Goal: Task Accomplishment & Management: Use online tool/utility

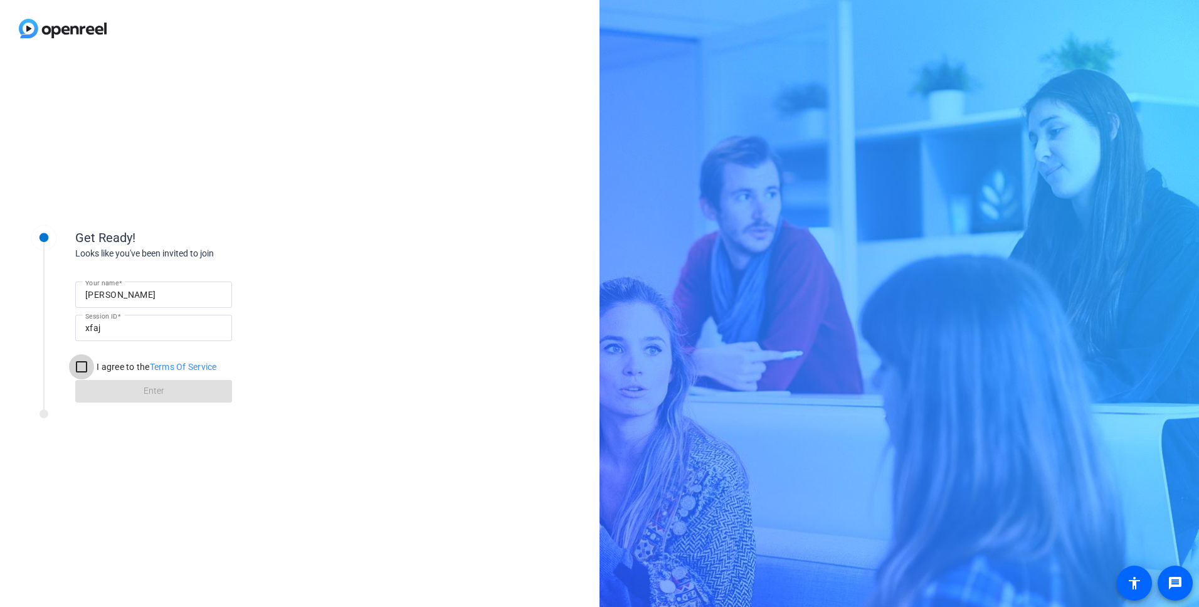
click at [83, 368] on input "I agree to the Terms Of Service" at bounding box center [81, 366] width 25 height 25
click at [77, 368] on input "I agree to the Terms Of Service" at bounding box center [81, 366] width 25 height 25
checkbox input "true"
click at [124, 392] on span at bounding box center [153, 391] width 157 height 30
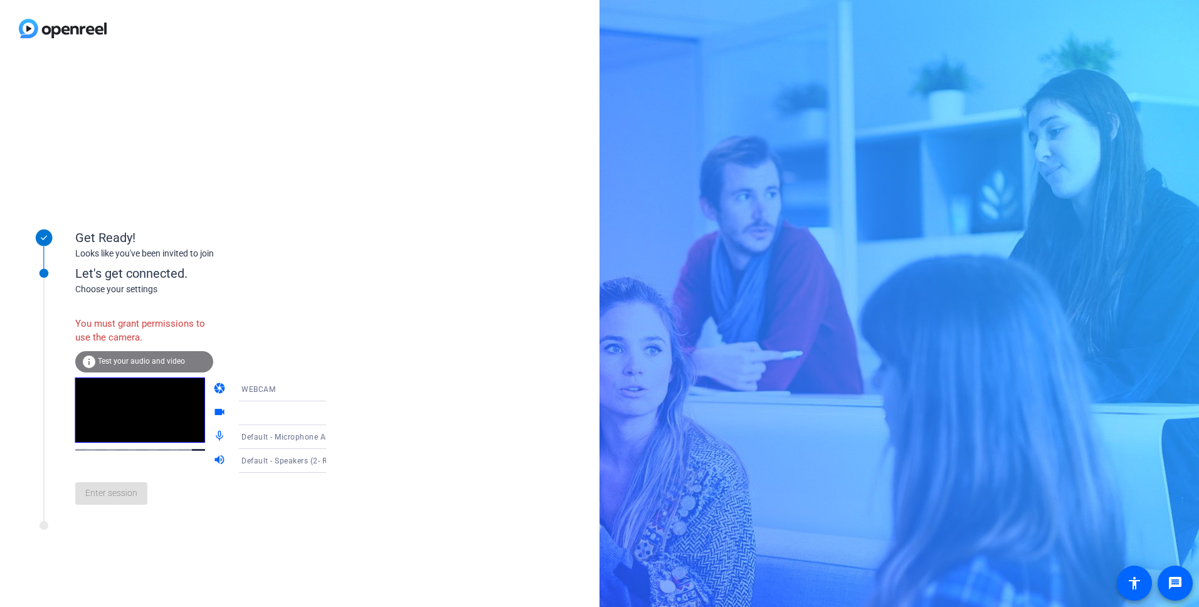
click at [251, 394] on span "WEBCAM" at bounding box center [258, 389] width 34 height 9
click at [242, 437] on span "DESKTOP" at bounding box center [241, 439] width 35 height 15
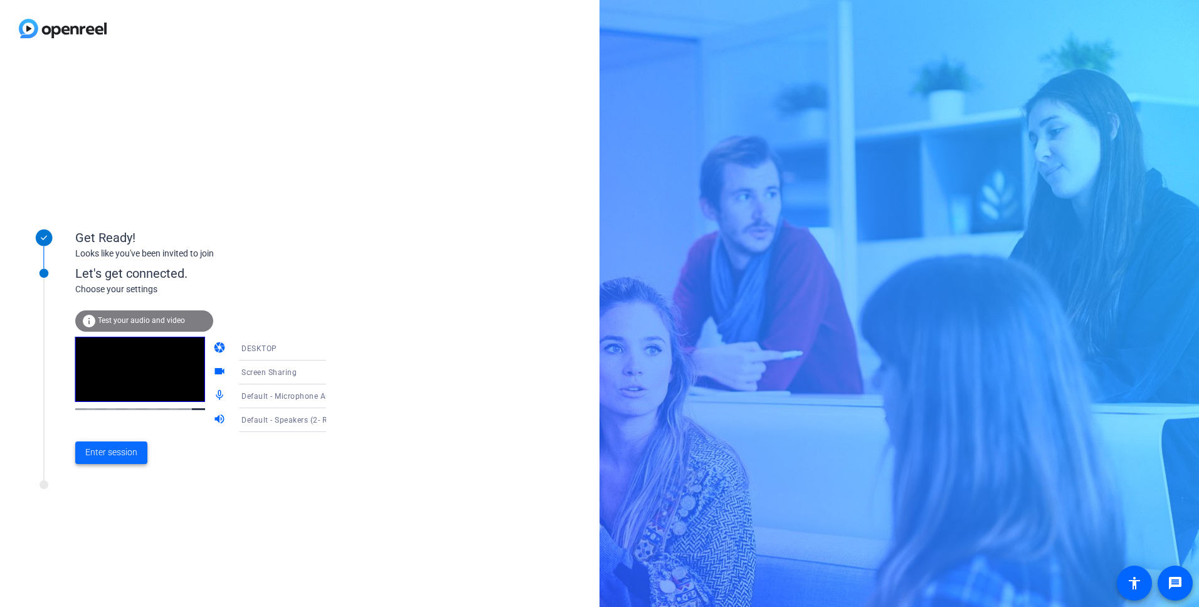
click at [124, 458] on span "Enter session" at bounding box center [111, 452] width 52 height 13
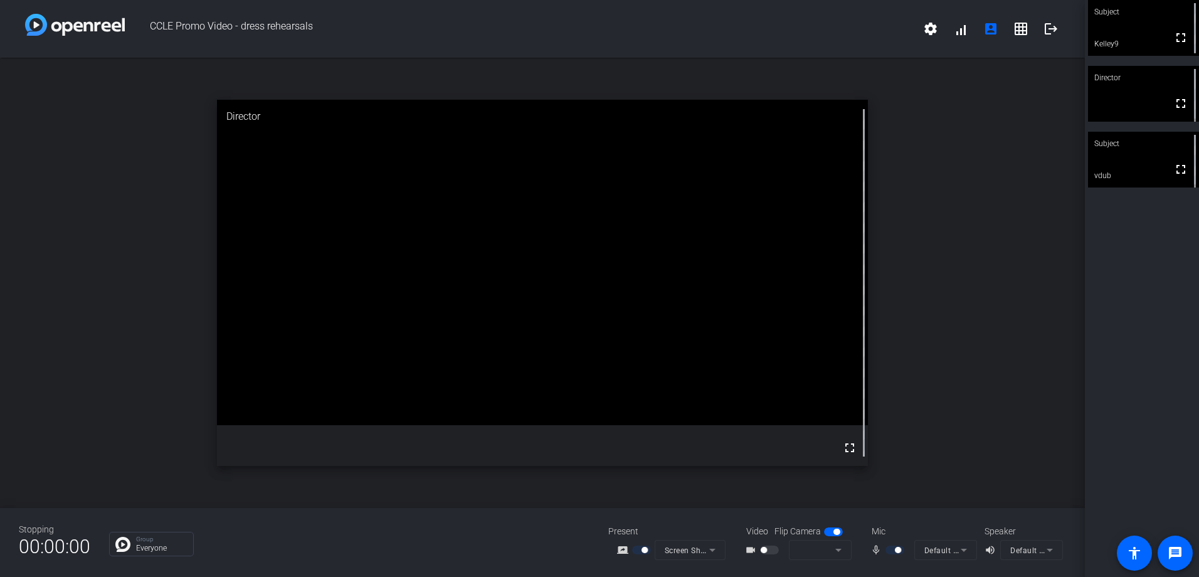
drag, startPoint x: 507, startPoint y: 45, endPoint x: 500, endPoint y: 28, distance: 18.3
click at [505, 41] on div "CCLE Promo Video - dress rehearsals settings signal_cellular_alt account_box gr…" at bounding box center [542, 29] width 1085 height 58
click at [500, 28] on span "CCLE Promo Video - dress rehearsals" at bounding box center [520, 29] width 791 height 30
click at [500, 26] on span "CCLE Promo Video - dress rehearsals" at bounding box center [520, 29] width 791 height 30
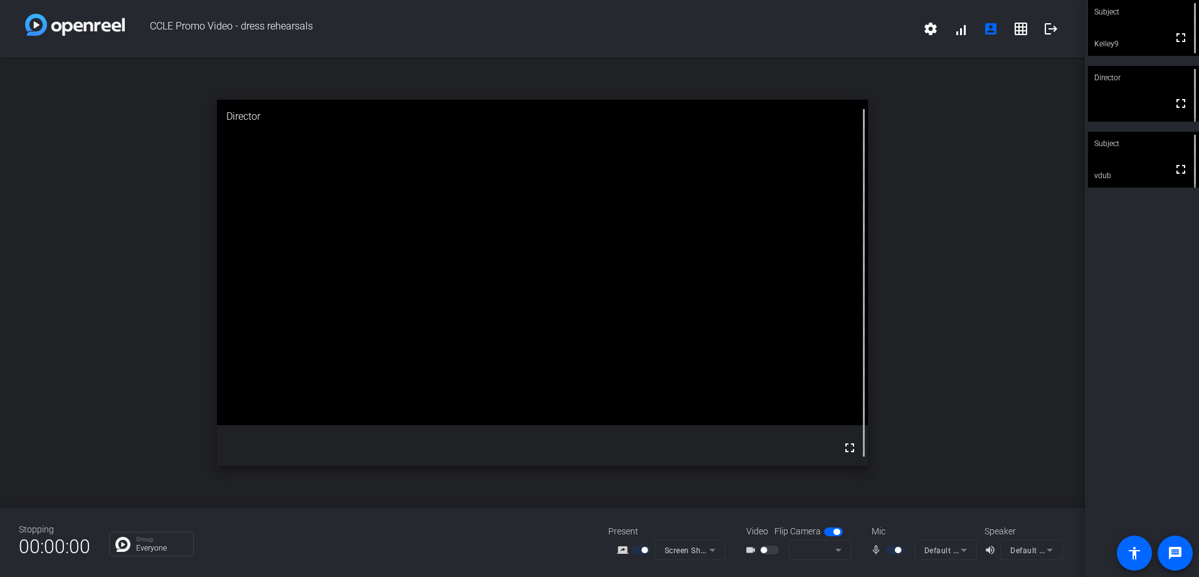
click at [962, 461] on div "open_in_new Director fullscreen" at bounding box center [542, 283] width 1085 height 450
click at [901, 549] on div at bounding box center [896, 550] width 21 height 9
click at [899, 550] on div at bounding box center [896, 550] width 21 height 9
